Goal: Task Accomplishment & Management: Manage account settings

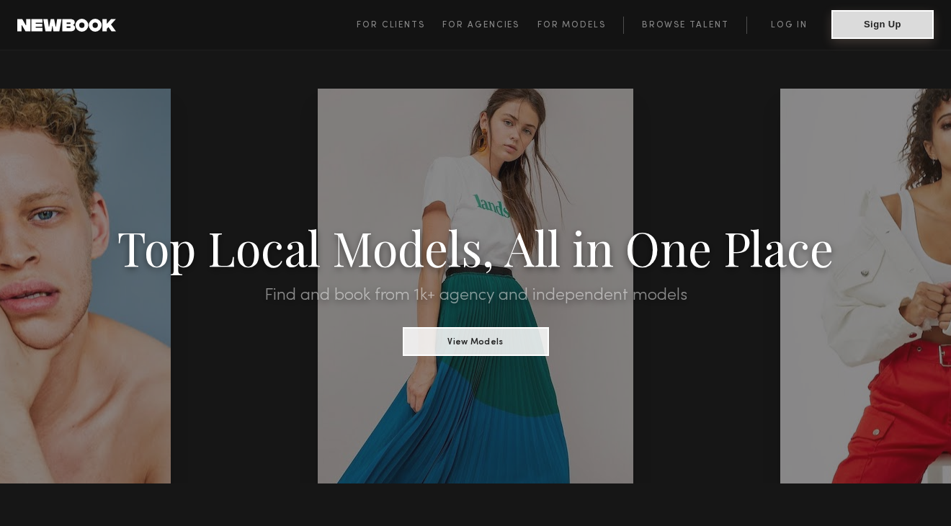
click at [861, 27] on button "Sign Up" at bounding box center [882, 24] width 102 height 29
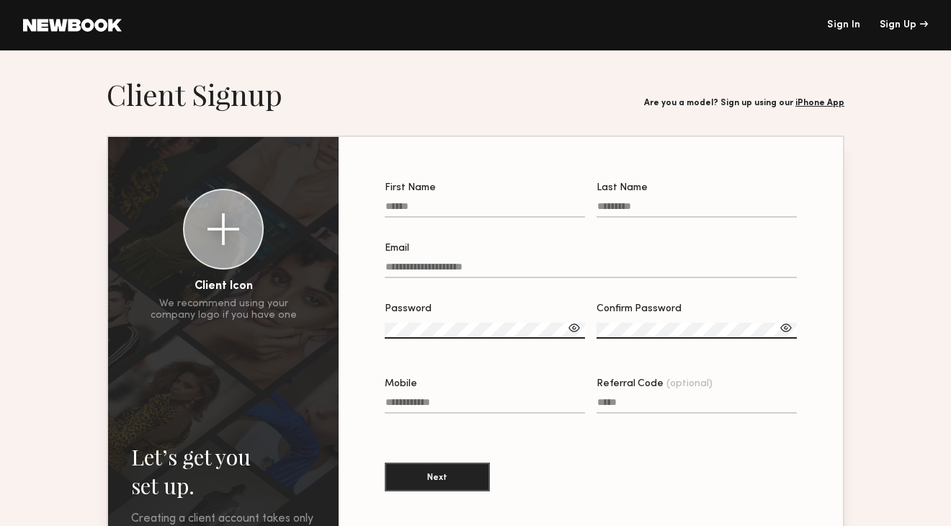
click at [842, 19] on header "Sign In Sign Up" at bounding box center [475, 25] width 951 height 50
click at [842, 22] on link "Sign In" at bounding box center [843, 25] width 33 height 10
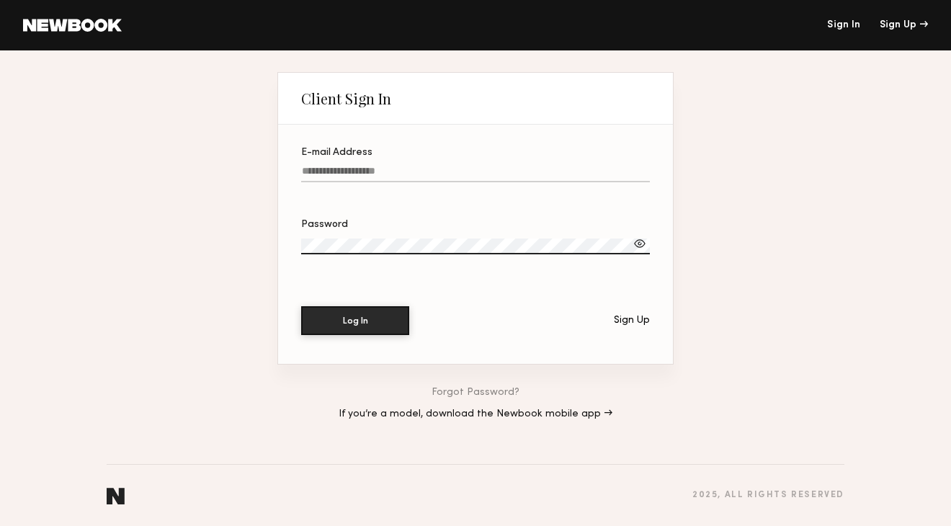
click at [481, 167] on input "E-mail Address" at bounding box center [475, 174] width 349 height 17
type input "**********"
click at [301, 306] on button "Log In" at bounding box center [355, 320] width 108 height 29
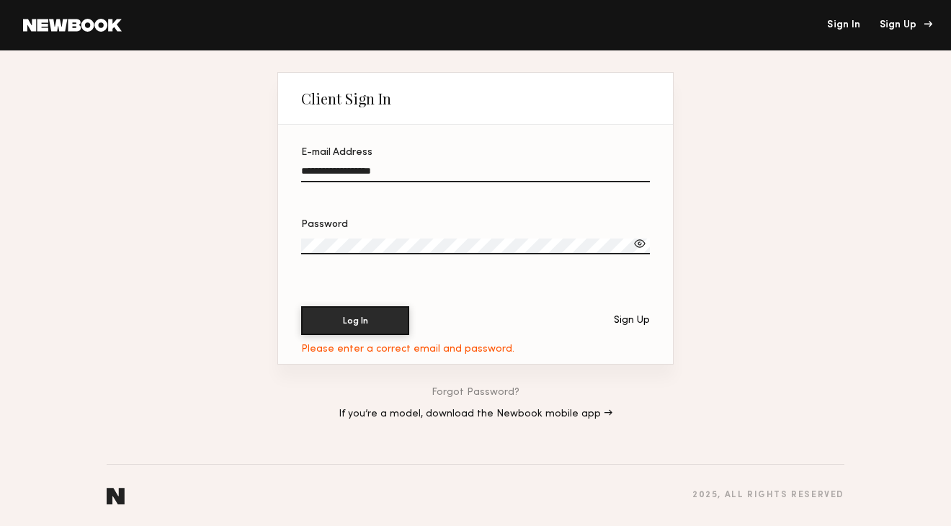
click at [894, 24] on div "Sign Up" at bounding box center [904, 25] width 48 height 10
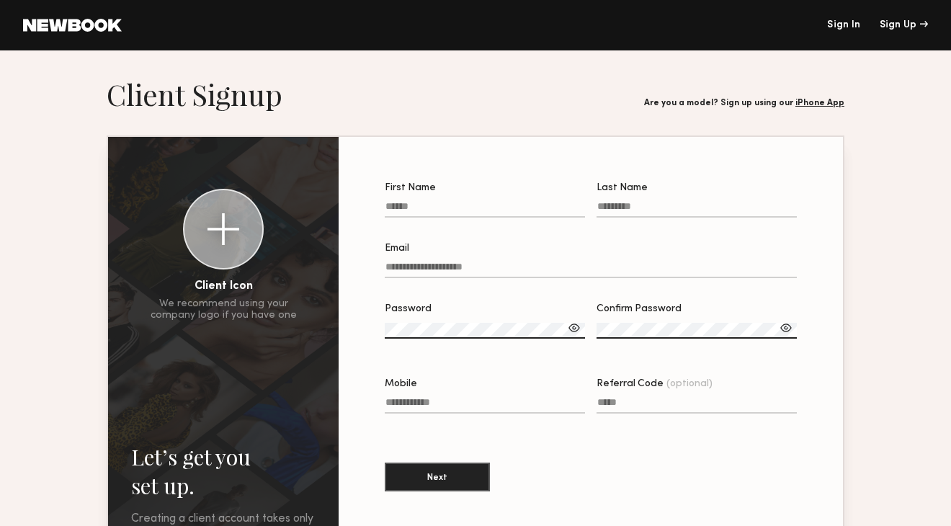
click at [519, 208] on input "First Name" at bounding box center [485, 209] width 200 height 17
type input "*******"
type input "****"
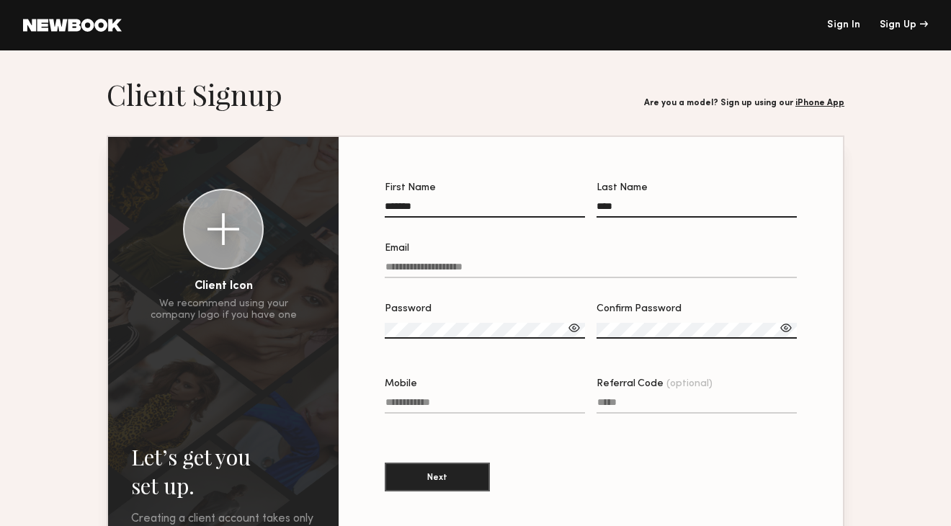
type input "**********"
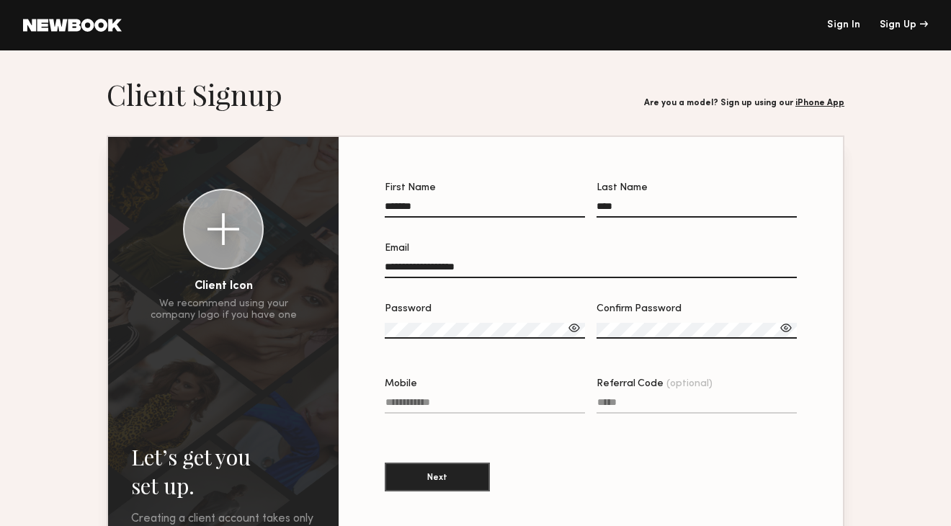
type input "**********"
click at [468, 321] on label "Password" at bounding box center [485, 328] width 200 height 49
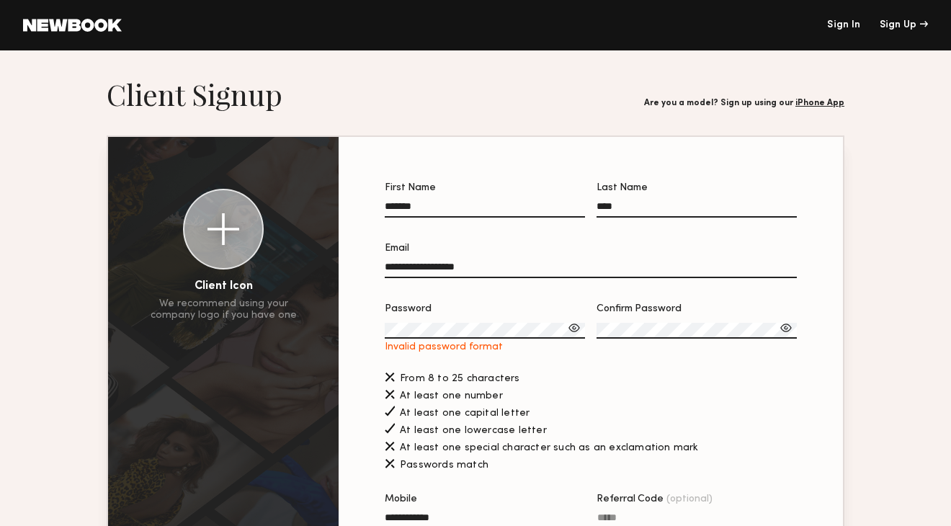
click at [577, 330] on div at bounding box center [574, 328] width 14 height 14
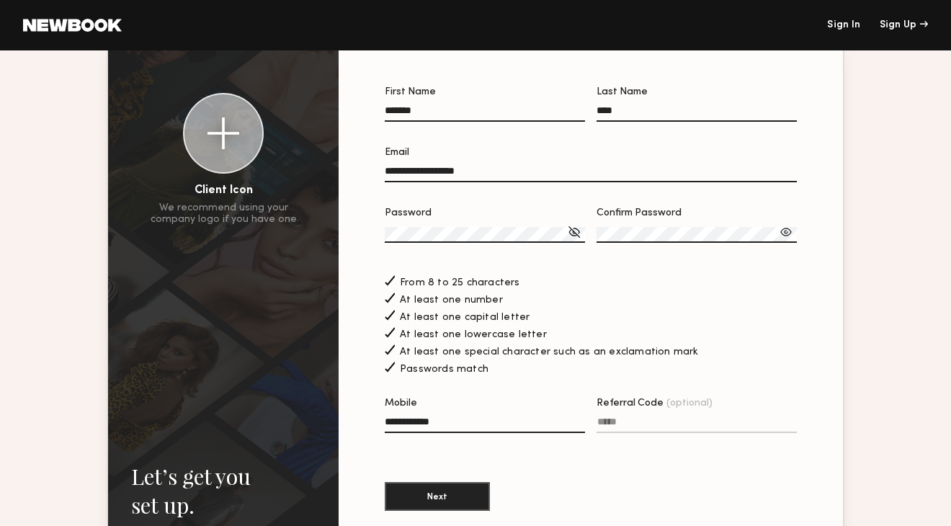
scroll to position [79, 0]
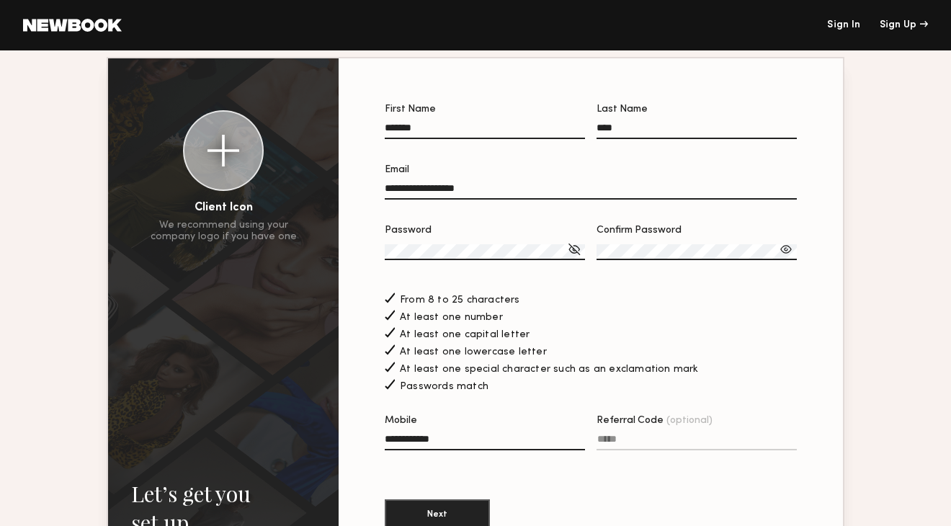
click at [220, 149] on div at bounding box center [223, 151] width 32 height 32
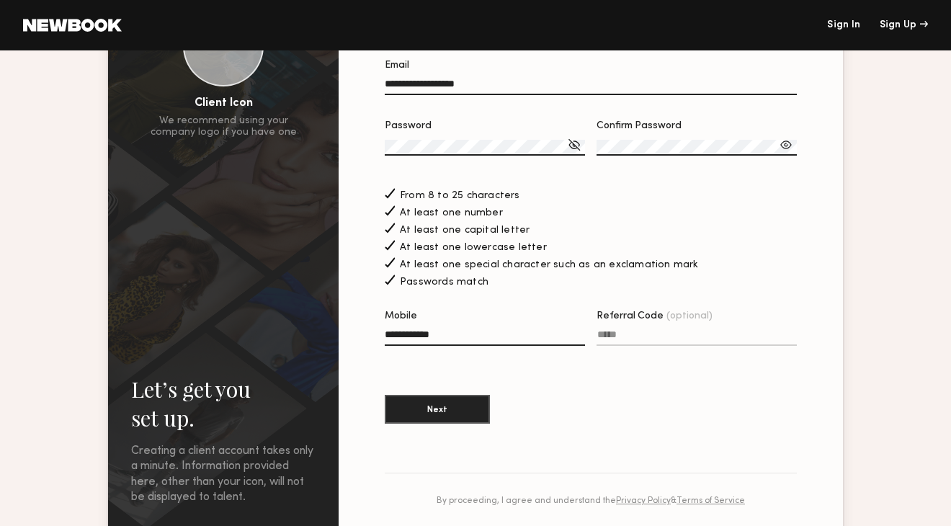
scroll to position [202, 0]
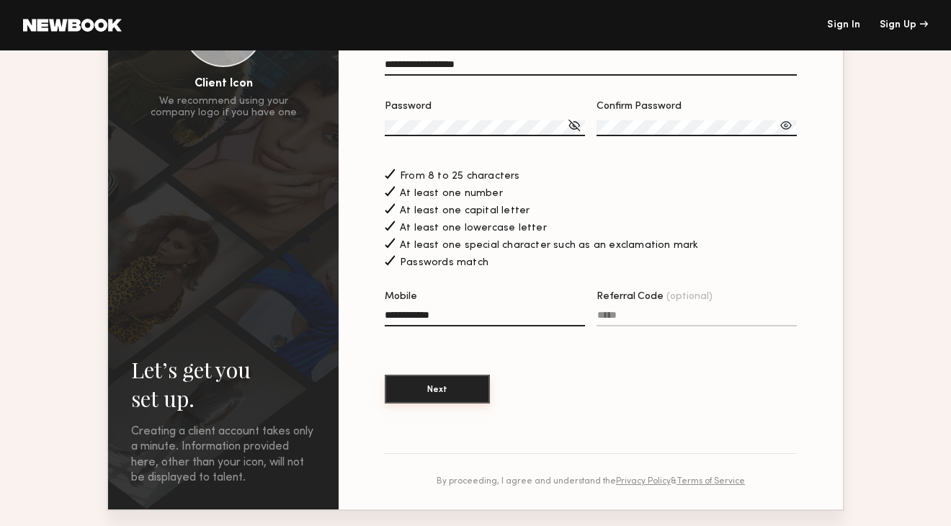
click at [442, 401] on button "Next" at bounding box center [437, 389] width 105 height 29
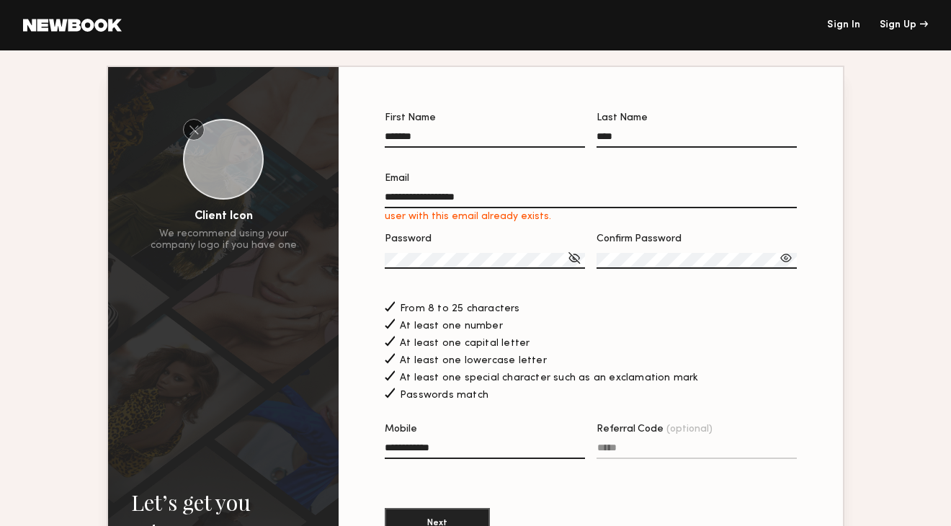
scroll to position [43, 0]
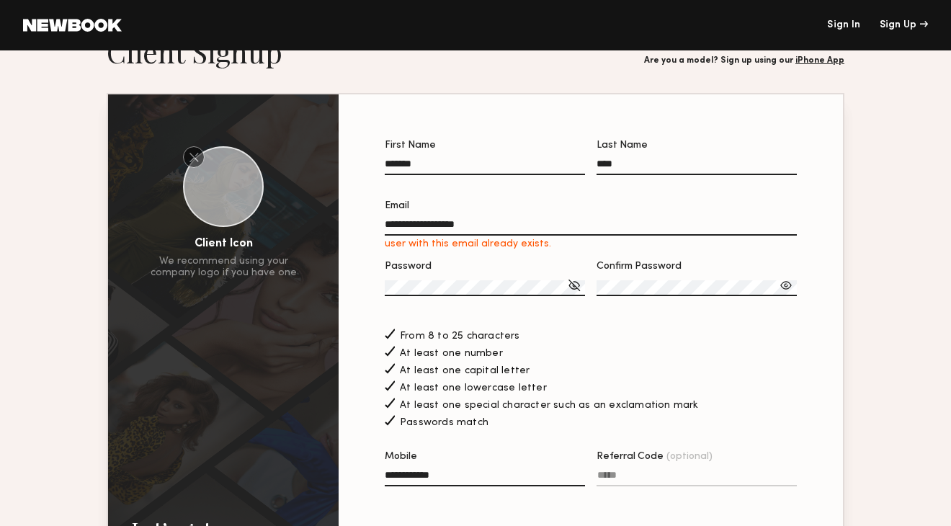
click at [849, 30] on link "Sign In" at bounding box center [843, 25] width 33 height 10
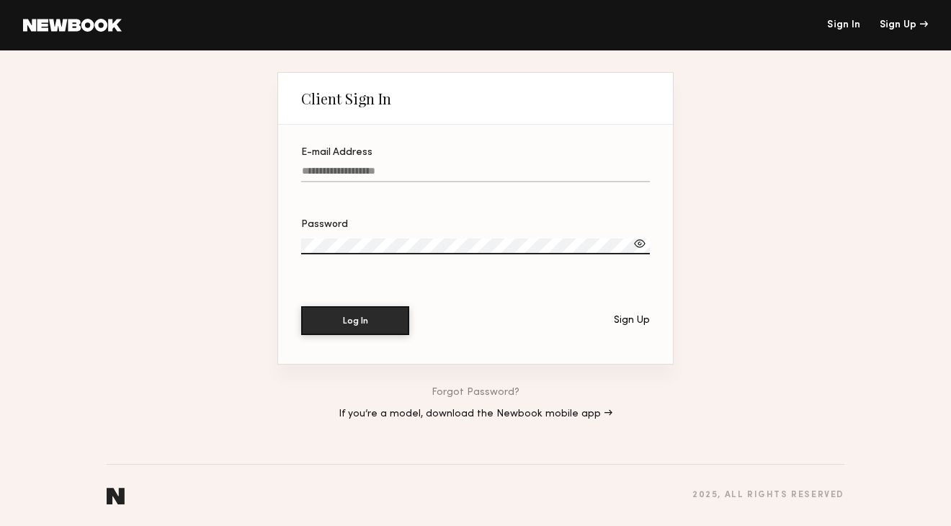
click at [477, 182] on input "E-mail Address" at bounding box center [475, 174] width 349 height 17
type input "**********"
click at [296, 234] on section "**********" at bounding box center [475, 244] width 395 height 239
click at [635, 244] on div at bounding box center [640, 243] width 14 height 14
click at [352, 311] on button "Log In" at bounding box center [355, 319] width 108 height 29
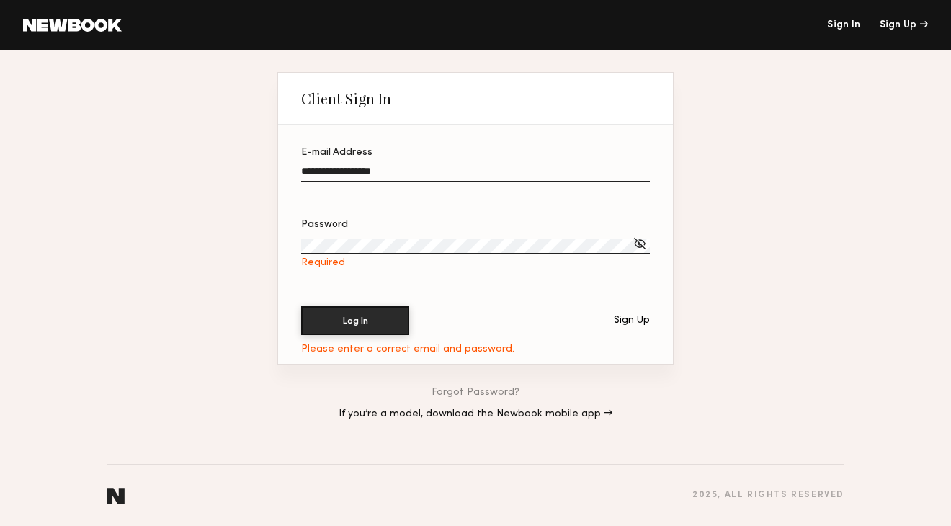
click at [739, 279] on div "**********" at bounding box center [475, 288] width 951 height 476
click at [478, 396] on link "Forgot Password?" at bounding box center [476, 393] width 88 height 10
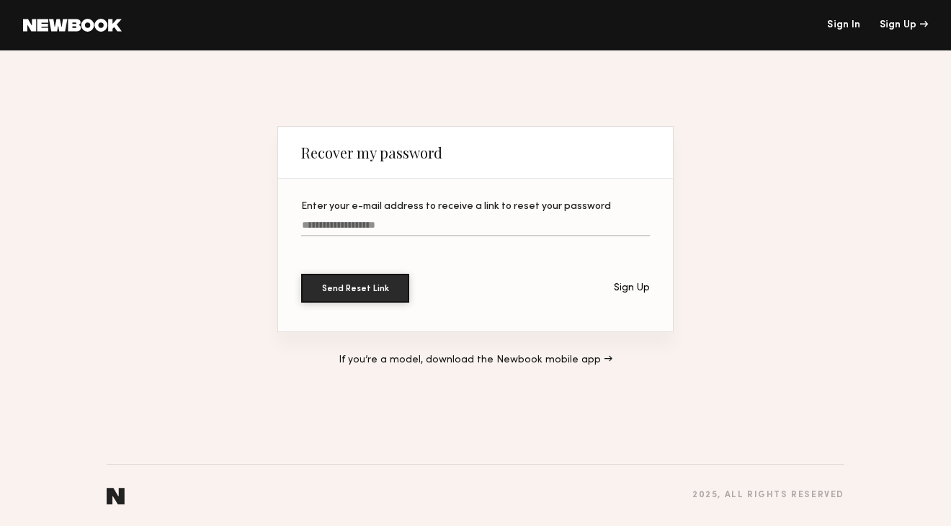
click at [390, 224] on input "Enter your e-mail address to receive a link to reset your password" at bounding box center [475, 228] width 349 height 17
type input "**********"
click at [332, 287] on button "Send Reset Link" at bounding box center [355, 287] width 108 height 29
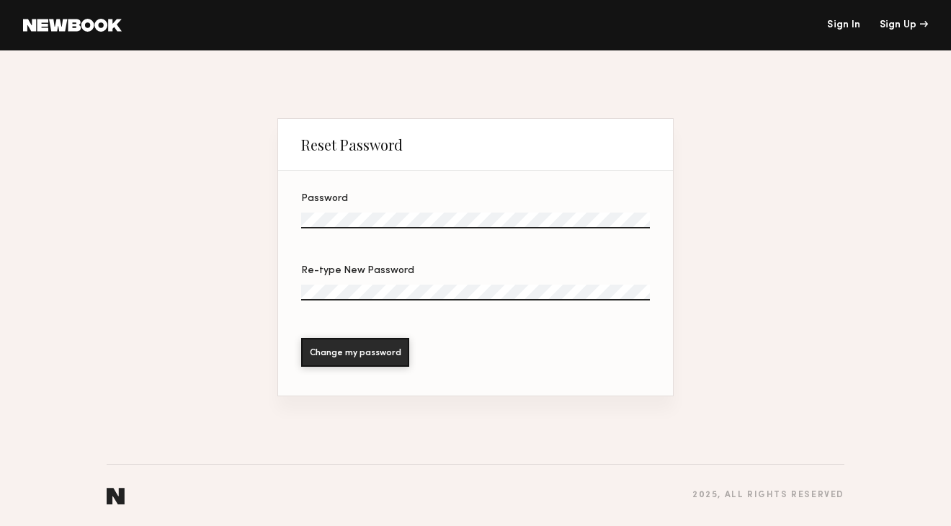
click at [509, 205] on label "Password" at bounding box center [475, 218] width 349 height 49
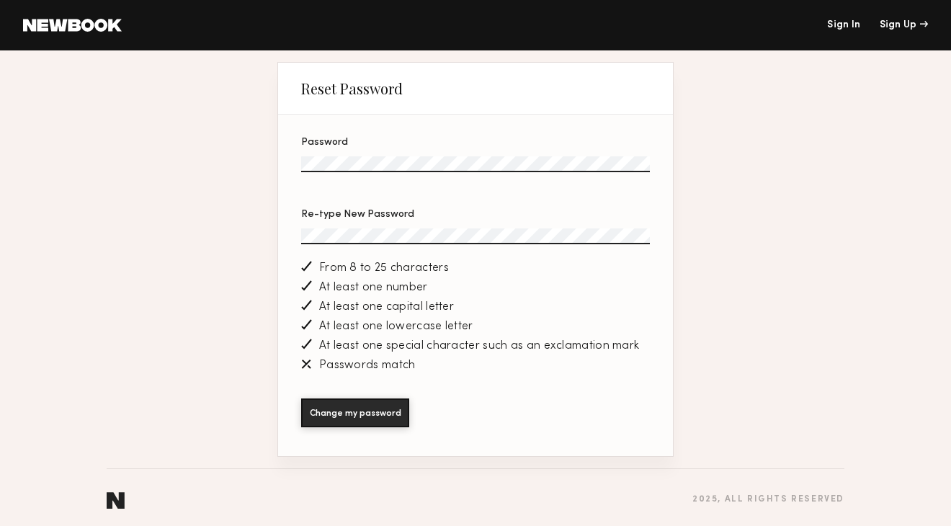
drag, startPoint x: 456, startPoint y: 155, endPoint x: 256, endPoint y: 154, distance: 200.3
click at [246, 154] on div "Reset Password Password Re-type New Password From 8 to 25 characters At least o…" at bounding box center [475, 290] width 951 height 480
drag, startPoint x: 370, startPoint y: 155, endPoint x: 310, endPoint y: 156, distance: 60.5
click at [310, 156] on label "Password" at bounding box center [475, 162] width 349 height 49
click at [265, 158] on div "Reset Password Password Re-type New Password From 8 to 25 characters At least o…" at bounding box center [475, 290] width 951 height 480
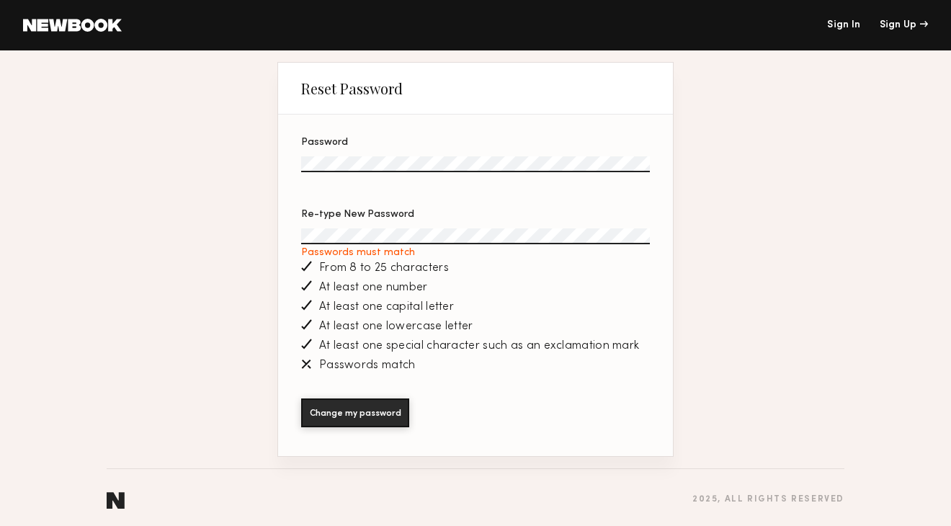
drag, startPoint x: 432, startPoint y: 228, endPoint x: 310, endPoint y: 223, distance: 122.6
click at [310, 223] on label "Re-type New Password Passwords must match" at bounding box center [475, 234] width 349 height 49
click at [210, 229] on div "Reset Password Password Re-type New Password Passwords must match From 8 to 25 …" at bounding box center [475, 290] width 951 height 480
click at [393, 406] on button "Change my password" at bounding box center [355, 412] width 108 height 29
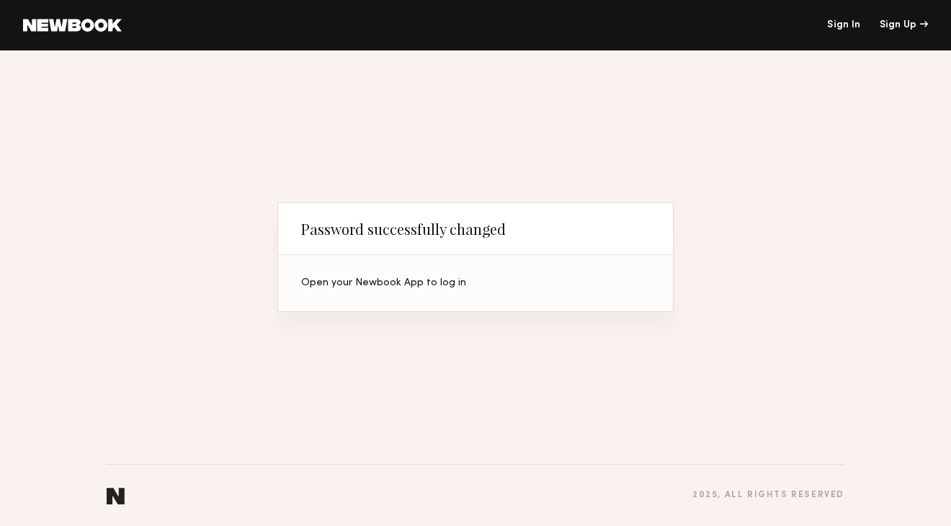
click at [847, 22] on link "Sign In" at bounding box center [843, 25] width 33 height 10
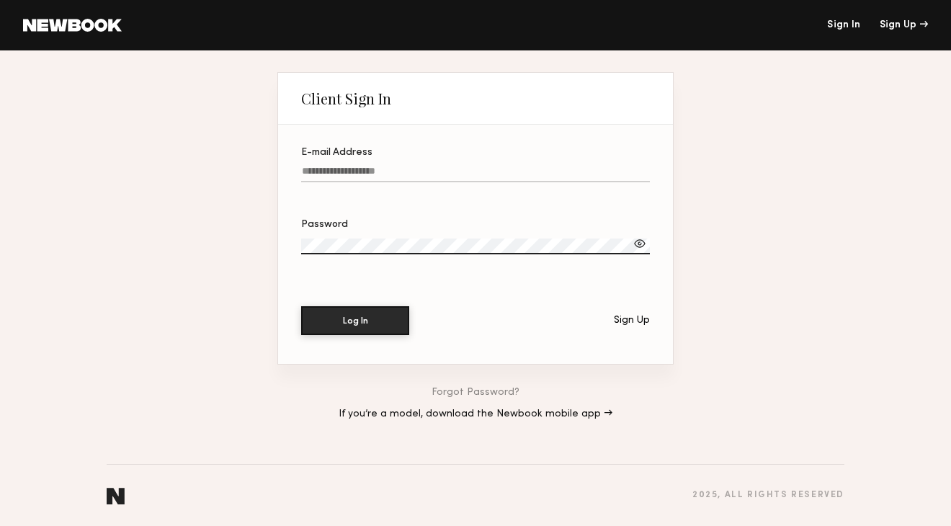
click at [511, 167] on input "E-mail Address" at bounding box center [475, 174] width 349 height 17
type input "**********"
click at [379, 331] on button "Log In" at bounding box center [355, 319] width 108 height 29
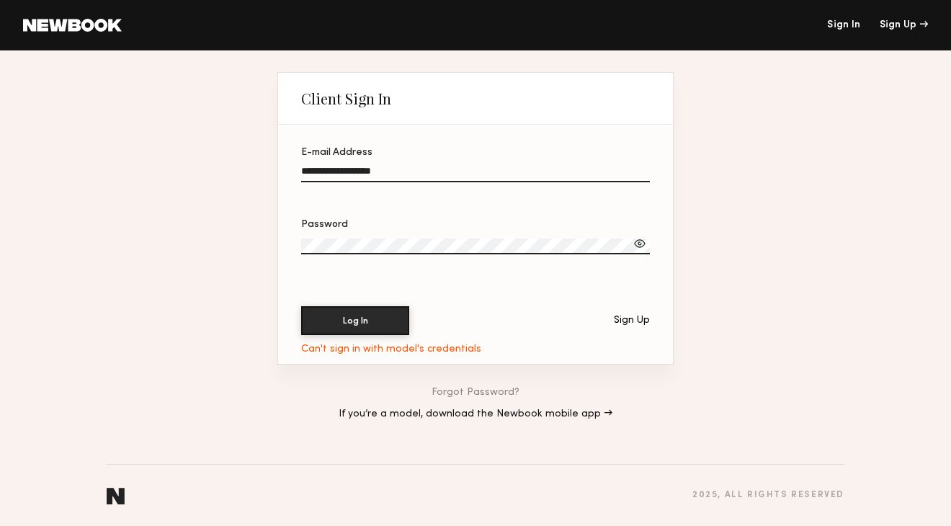
click at [637, 235] on label "Password" at bounding box center [475, 244] width 349 height 49
click at [640, 242] on div at bounding box center [640, 243] width 14 height 14
click at [377, 324] on button "Log In" at bounding box center [355, 319] width 108 height 29
click at [849, 31] on header "Sign In Sign Up" at bounding box center [475, 25] width 951 height 50
drag, startPoint x: 561, startPoint y: 418, endPoint x: 576, endPoint y: 428, distance: 17.6
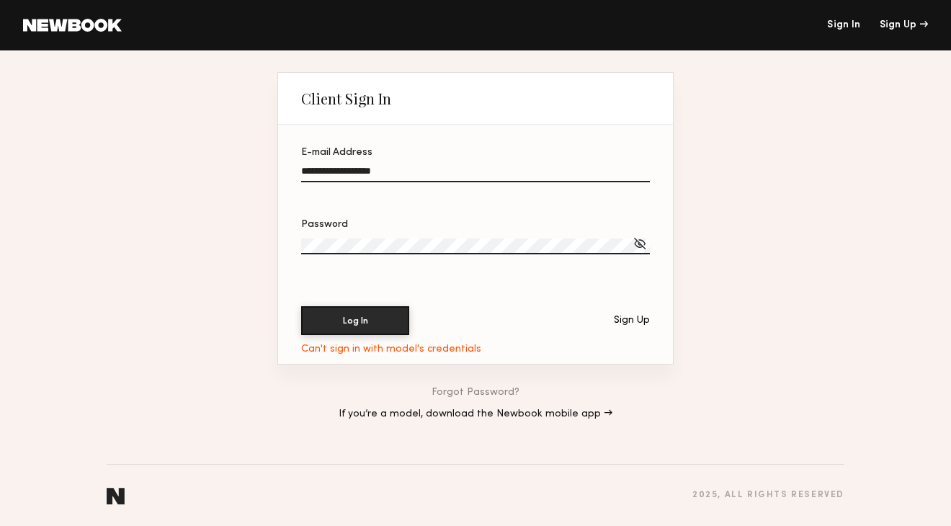
click at [571, 409] on link "If you’re a model, download the Newbook mobile app →" at bounding box center [476, 414] width 274 height 10
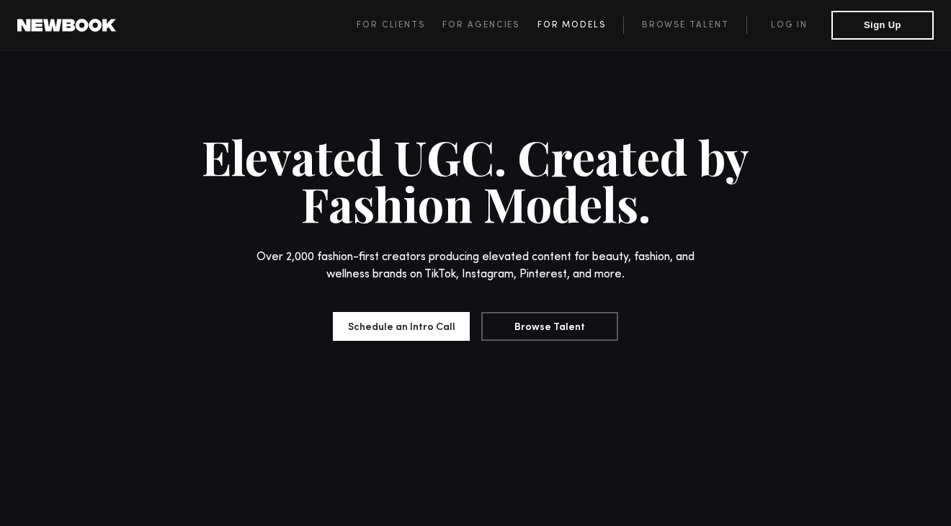
click at [573, 27] on span "For Models" at bounding box center [571, 25] width 68 height 9
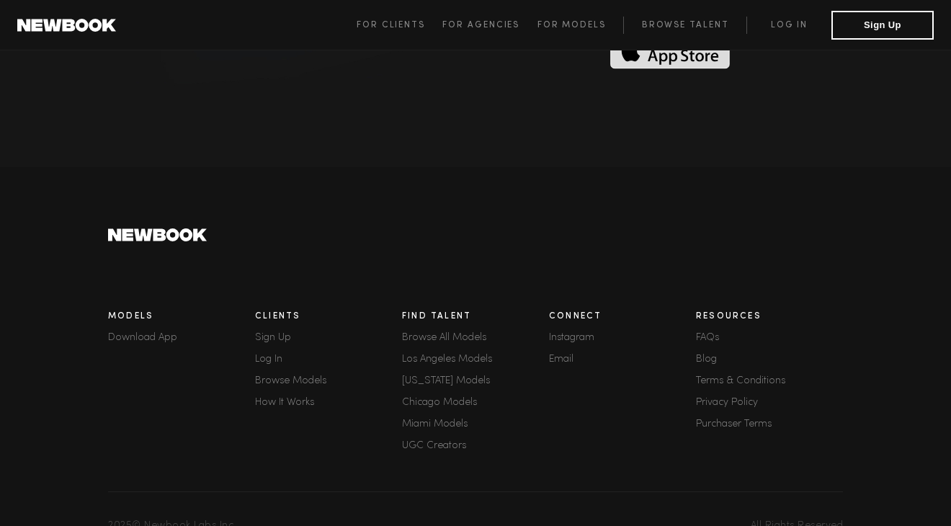
scroll to position [3991, 0]
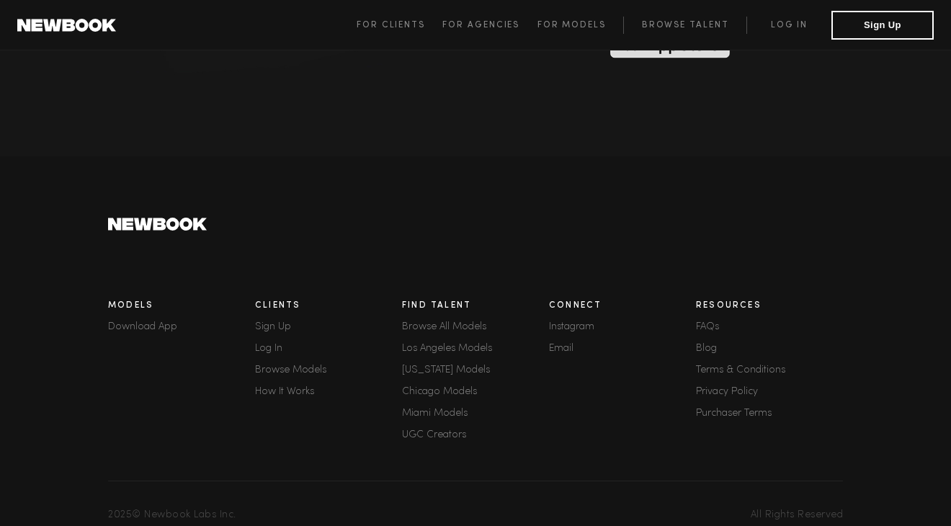
click at [563, 344] on link "Email" at bounding box center [622, 349] width 147 height 10
